Goal: Find specific page/section

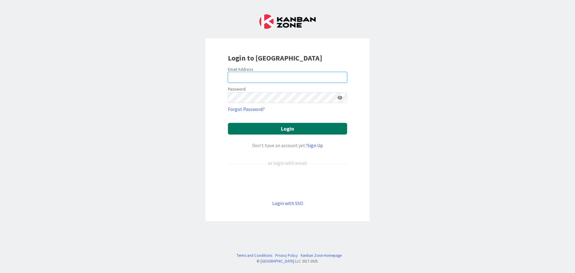
type input "[PERSON_NAME][EMAIL_ADDRESS][DOMAIN_NAME]"
click at [321, 126] on button "Login" at bounding box center [287, 129] width 119 height 12
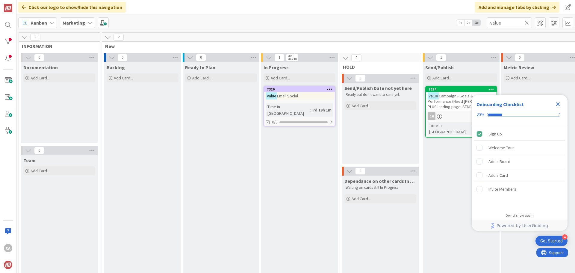
click at [528, 22] on icon at bounding box center [527, 22] width 4 height 5
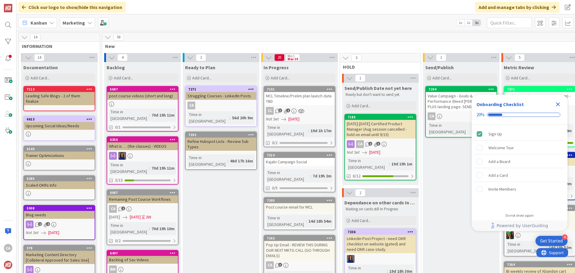
click at [558, 106] on icon "Close Checklist" at bounding box center [558, 104] width 7 height 7
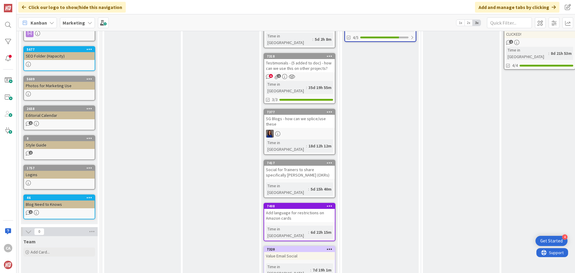
scroll to position [300, 0]
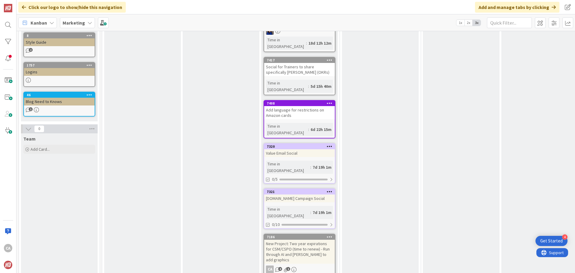
scroll to position [420, 0]
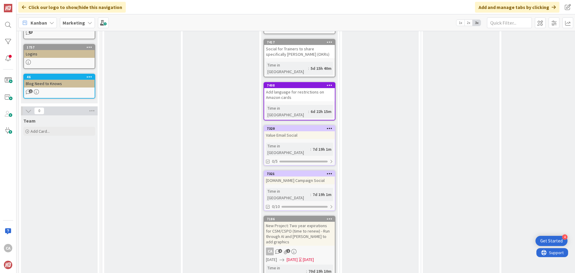
click at [315, 222] on div "New Project: Two year expirations for CSM/CSPO (time to renew) - Run through AI…" at bounding box center [299, 234] width 71 height 24
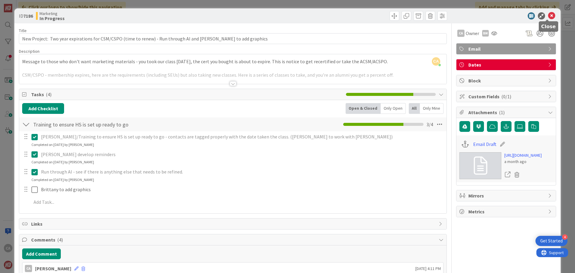
click at [548, 15] on icon at bounding box center [551, 15] width 7 height 7
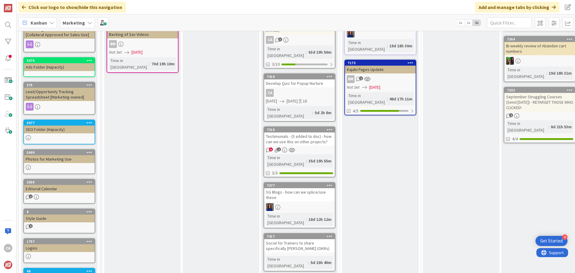
scroll to position [216, 0]
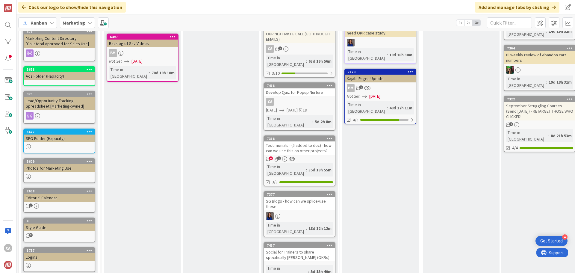
click at [308, 141] on div "Testimonials - (5 added to doc) - how can we use this on other projects?" at bounding box center [299, 147] width 71 height 13
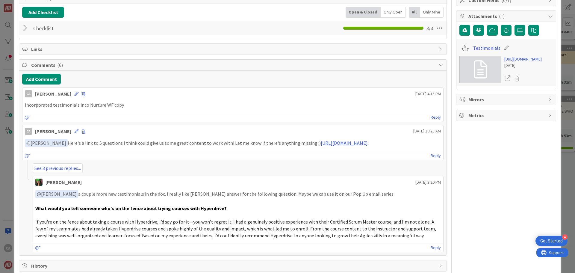
scroll to position [114, 0]
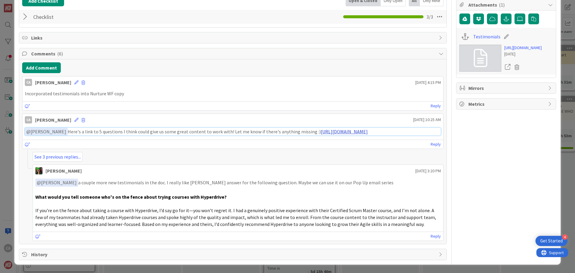
click at [321, 133] on link "[URL][DOMAIN_NAME]" at bounding box center [344, 132] width 47 height 6
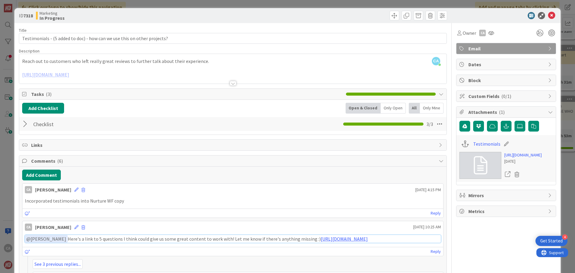
scroll to position [0, 0]
click at [548, 17] on icon at bounding box center [551, 15] width 7 height 7
